Goal: Transaction & Acquisition: Purchase product/service

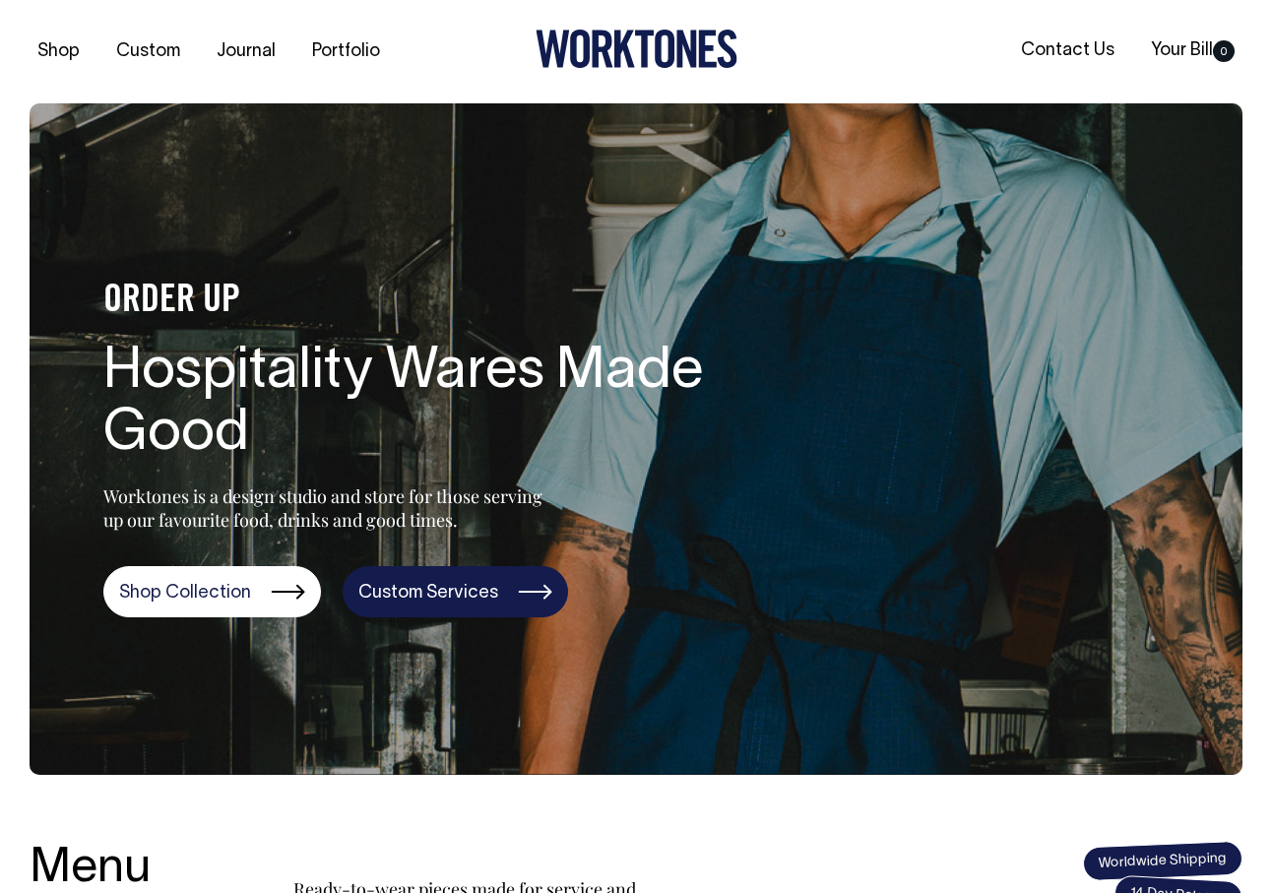
click at [429, 586] on link "Custom Services" at bounding box center [455, 591] width 225 height 51
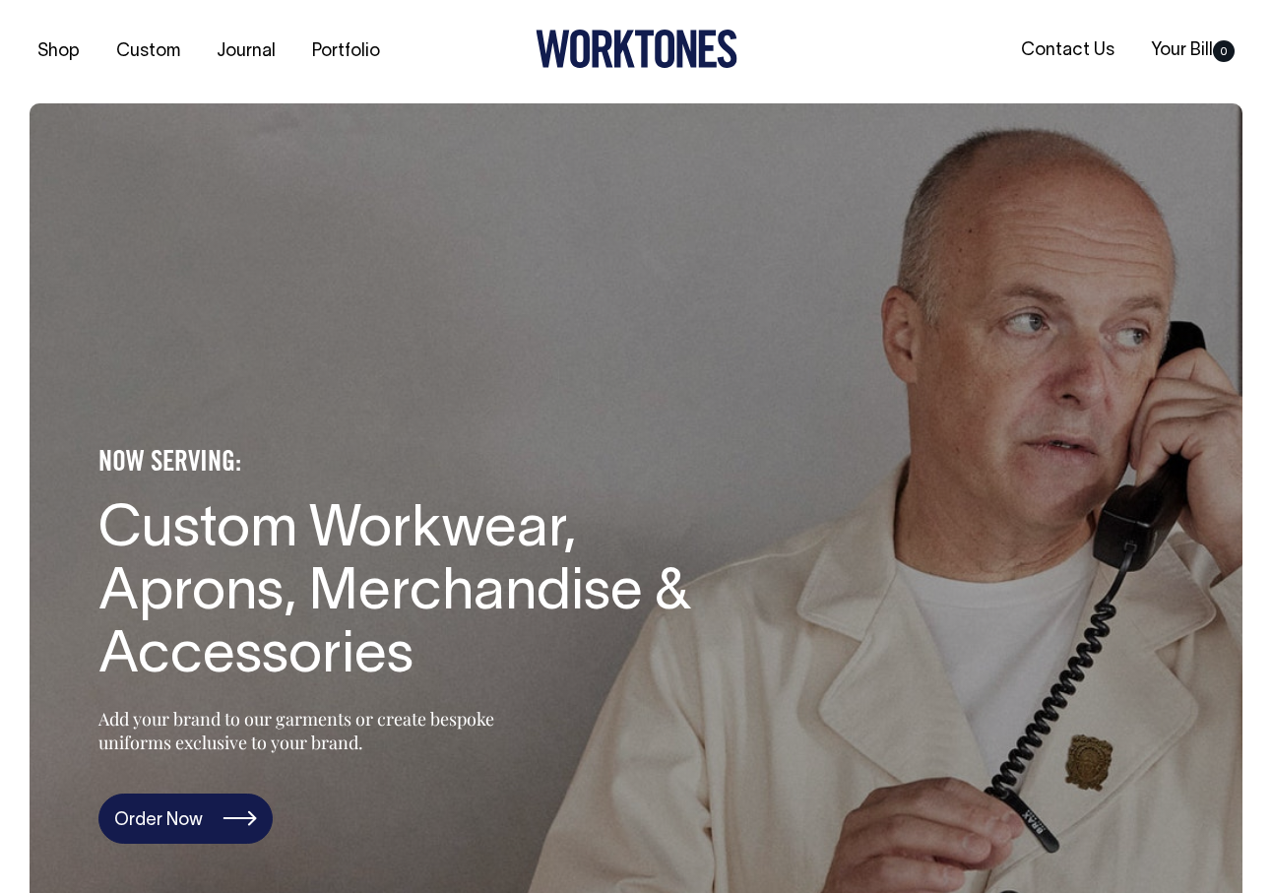
click at [215, 793] on link "Order Now" at bounding box center [185, 818] width 174 height 51
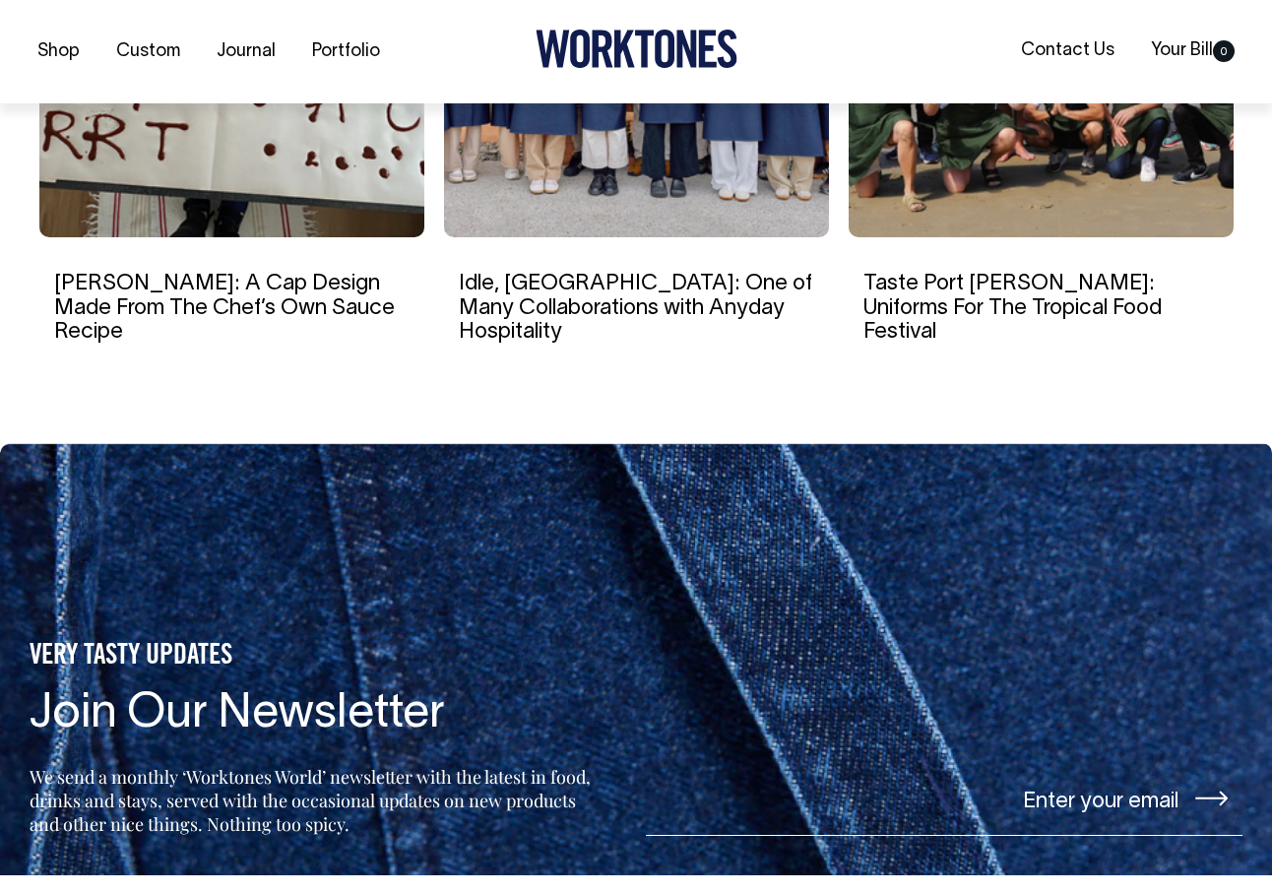
scroll to position [8138, 0]
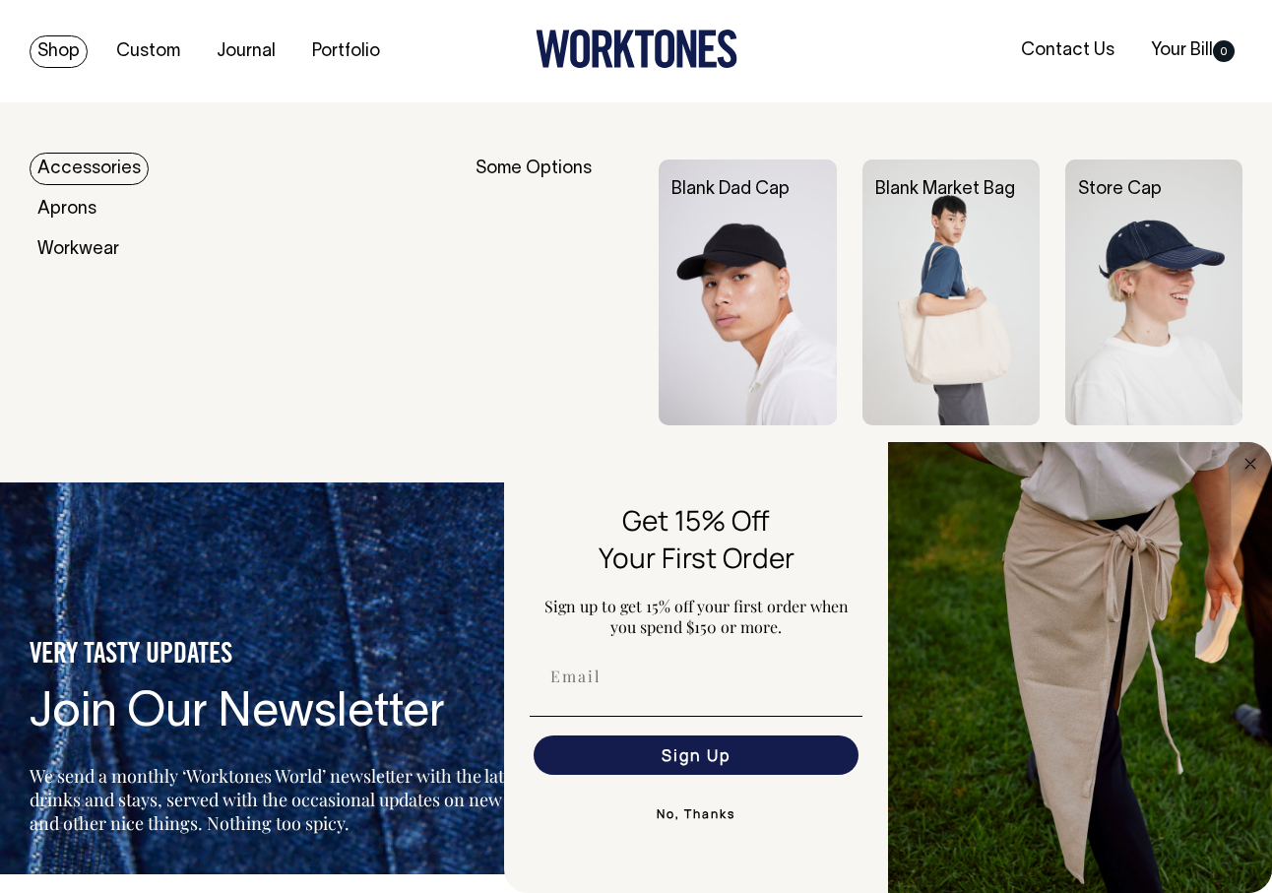
click at [78, 173] on link "Accessories" at bounding box center [89, 169] width 119 height 32
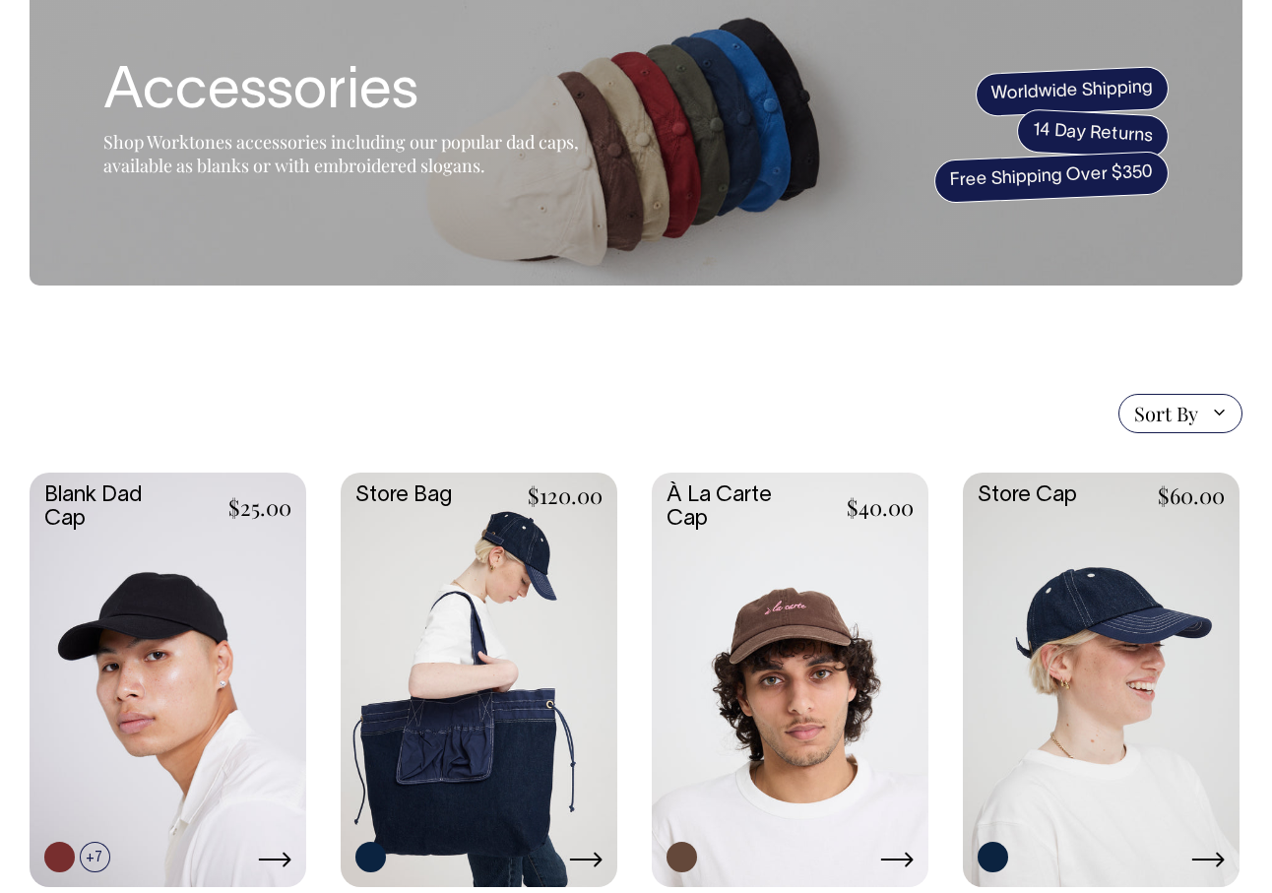
scroll to position [118, 0]
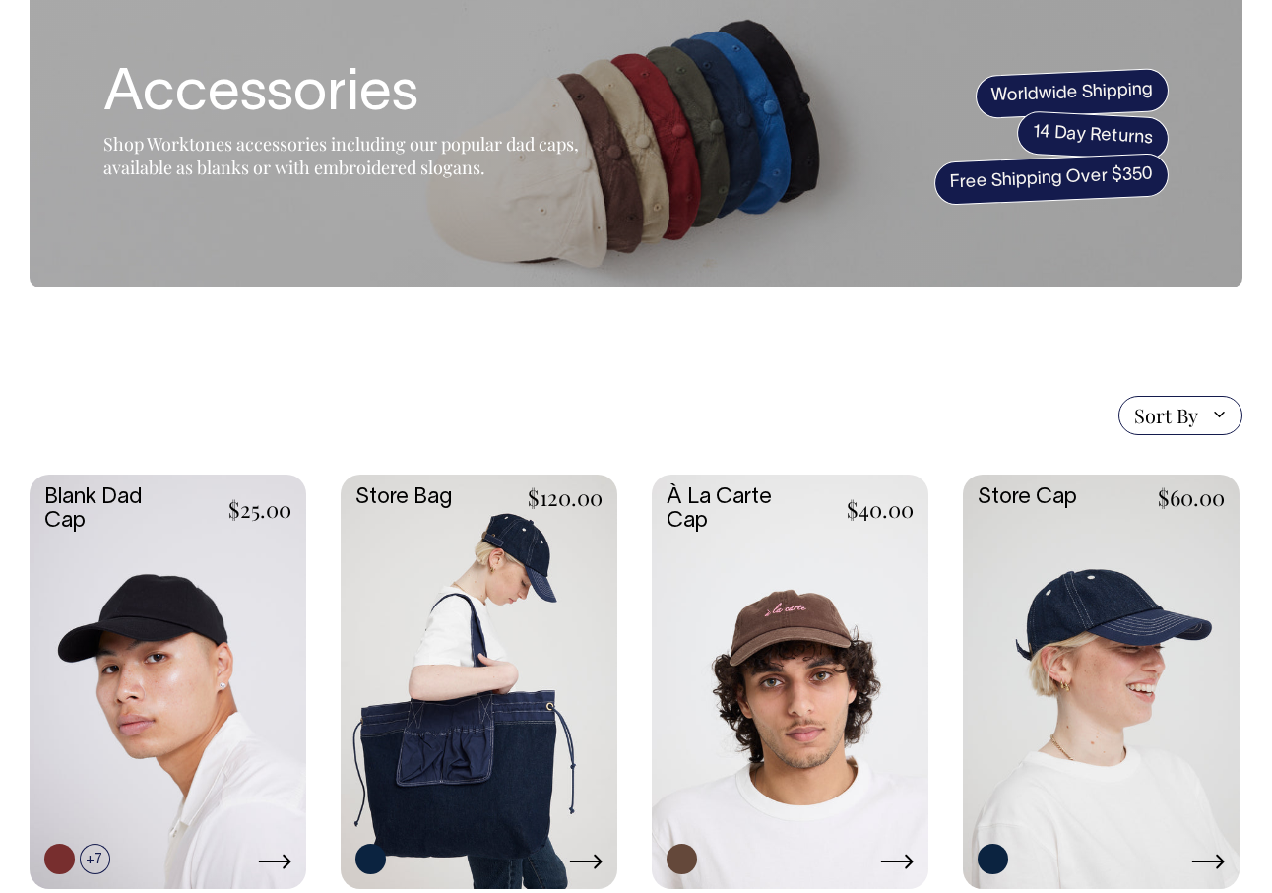
click at [947, 0] on section "Accessories Shop Worktones accessories including our popular dad caps, availabl…" at bounding box center [636, 136] width 1213 height 302
